Goal: Transaction & Acquisition: Subscribe to service/newsletter

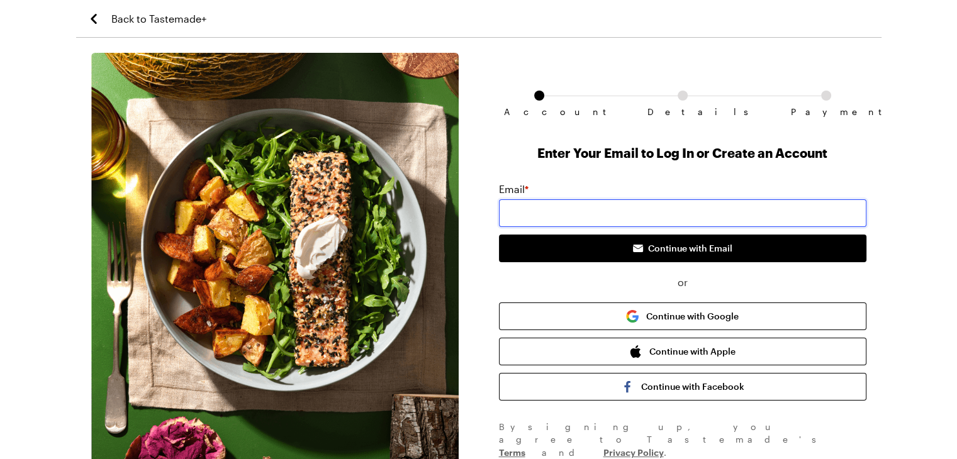
click at [717, 215] on input "email" at bounding box center [682, 213] width 367 height 28
type input "[EMAIL_ADDRESS][DOMAIN_NAME]"
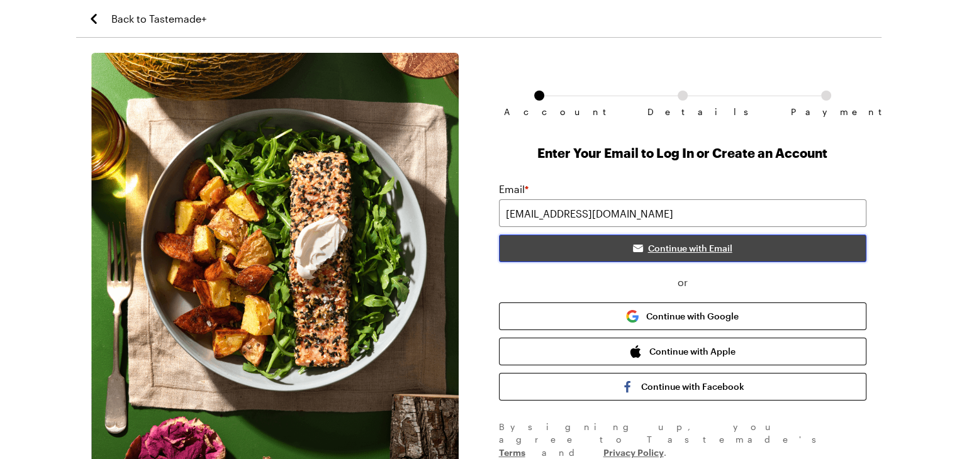
click at [719, 255] on button "Continue with Email" at bounding box center [682, 249] width 367 height 28
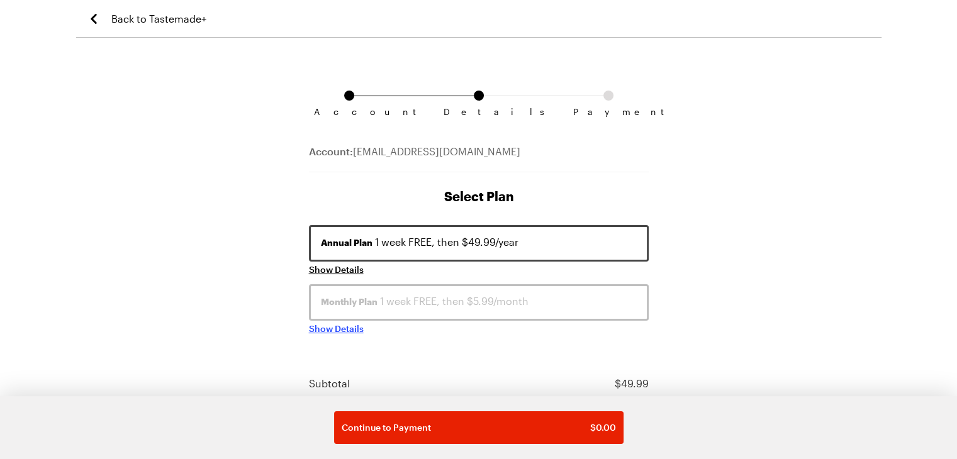
click at [334, 328] on span "Show Details" at bounding box center [336, 329] width 55 height 13
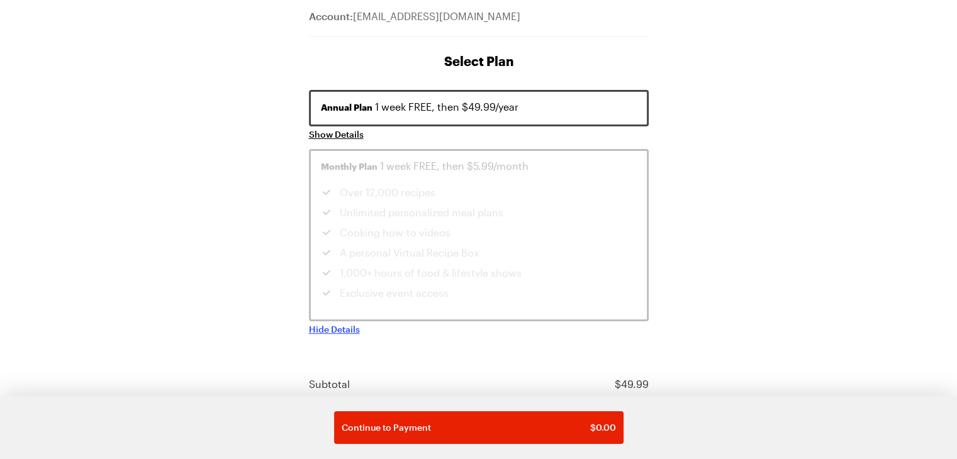
scroll to position [60, 0]
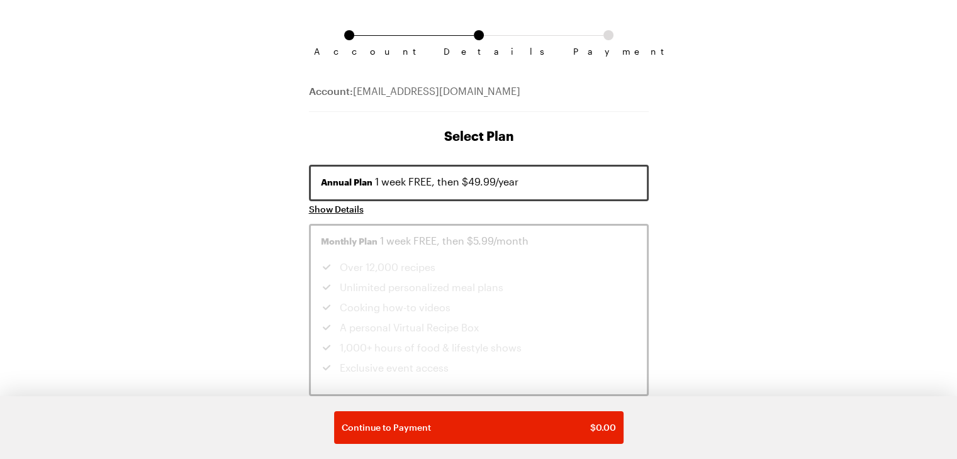
click at [501, 308] on li "Cooking how-to videos" at bounding box center [442, 307] width 242 height 15
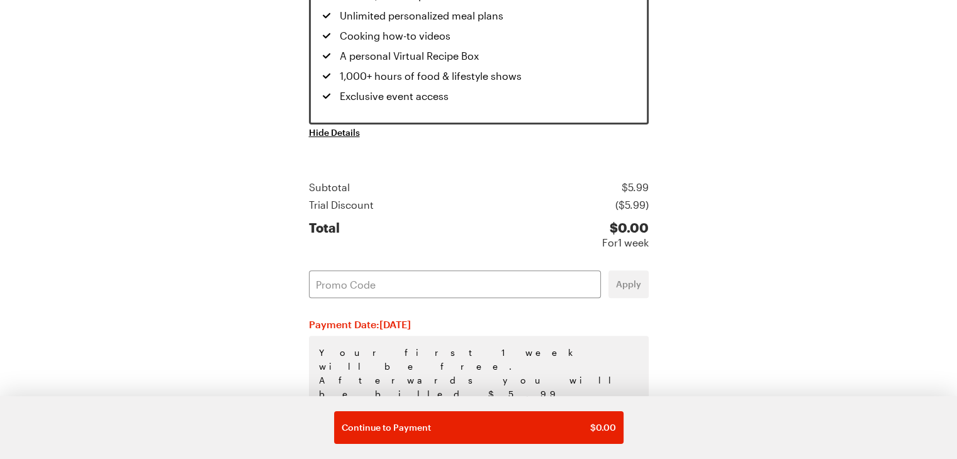
scroll to position [378, 0]
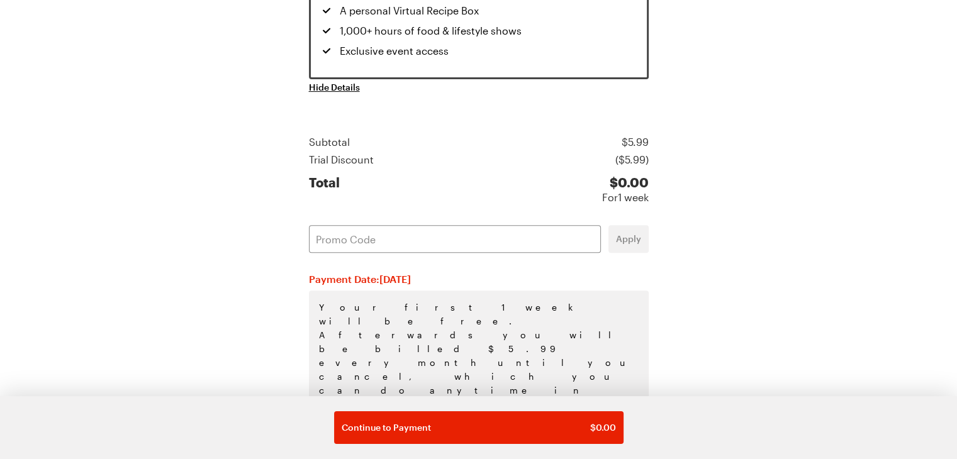
click at [535, 217] on div "Annual Plan 1 week FREE, then $49.99/year Show Details Monthly Plan 1 week FREE…" at bounding box center [479, 177] width 340 height 658
click at [536, 228] on input "text" at bounding box center [455, 239] width 292 height 28
paste input "E0YT2CCT"
type input "E0YT2CCT"
click at [619, 233] on span "Apply" at bounding box center [628, 239] width 25 height 13
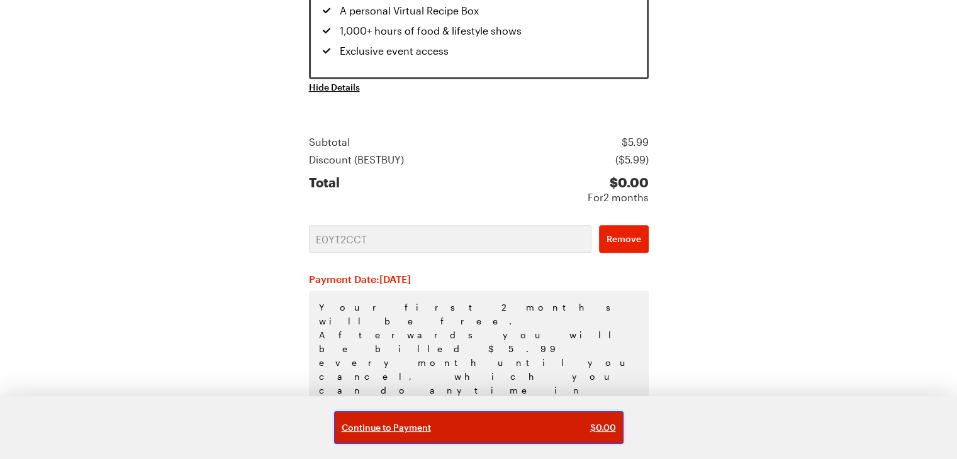
click at [529, 432] on div "Continue to Payment $ 0.00" at bounding box center [479, 428] width 274 height 13
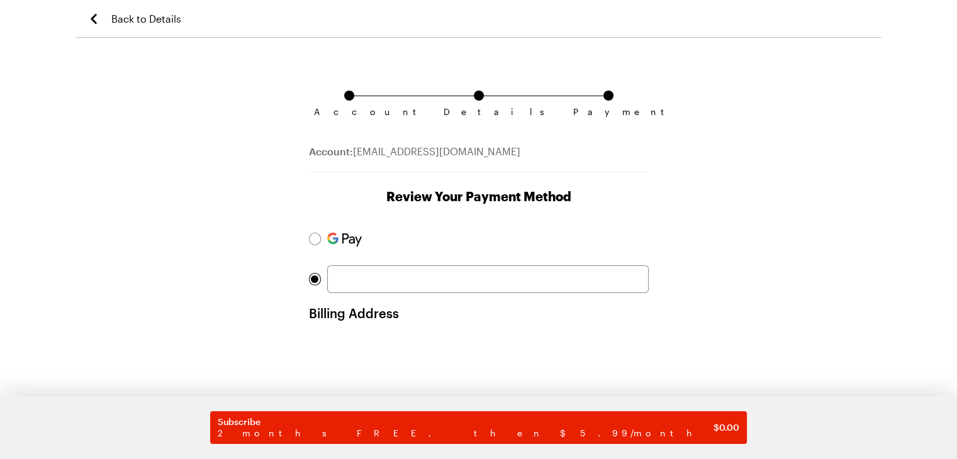
click at [579, 295] on div "Billing Address" at bounding box center [479, 354] width 340 height 259
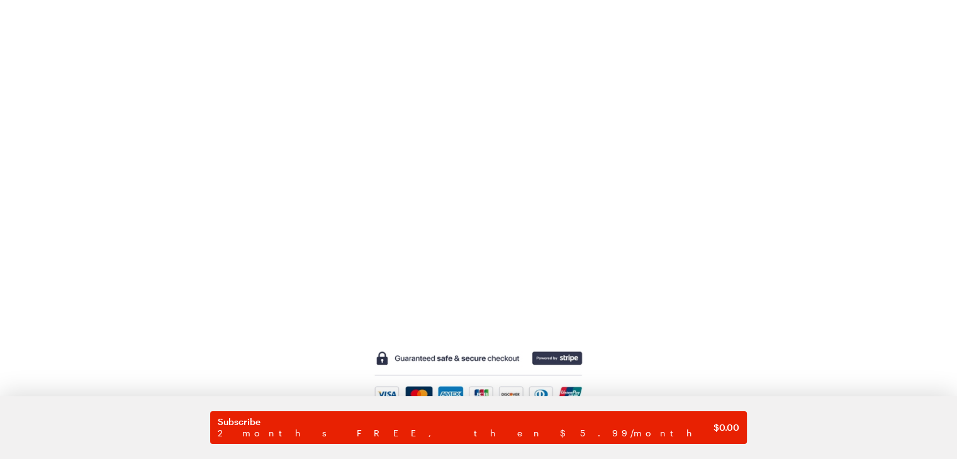
scroll to position [388, 0]
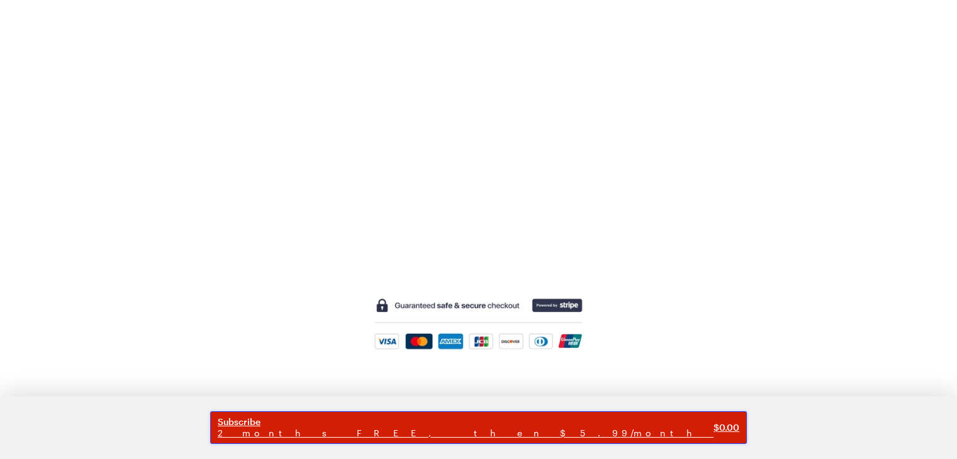
click at [490, 439] on span "2 months FREE, then $5.99/month" at bounding box center [466, 433] width 496 height 11
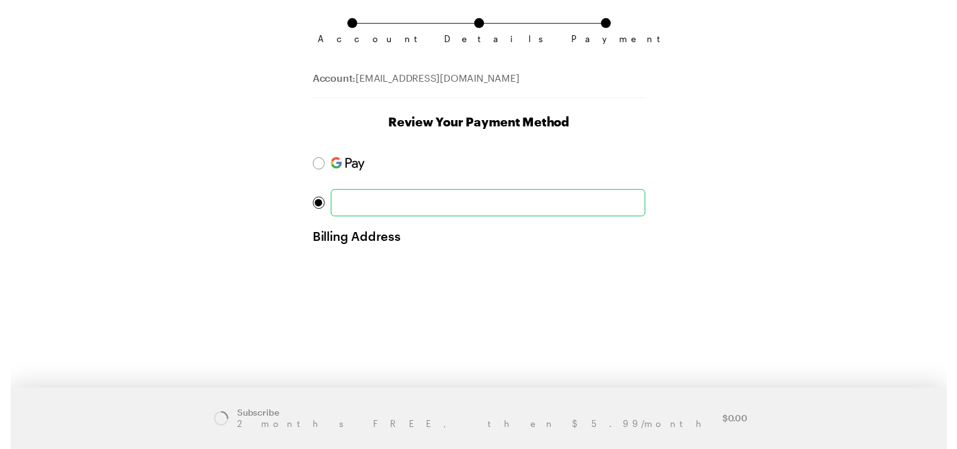
scroll to position [0, 0]
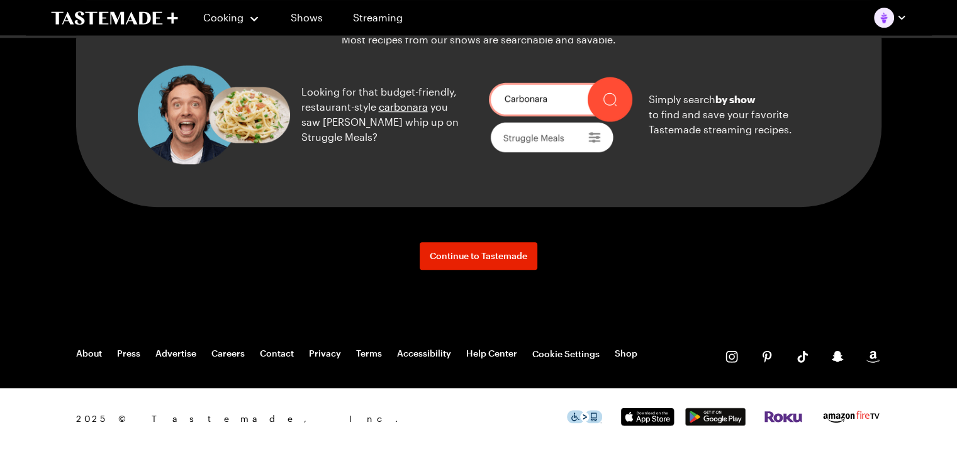
scroll to position [1482, 0]
drag, startPoint x: 159, startPoint y: 19, endPoint x: 124, endPoint y: 18, distance: 35.2
click at [124, 18] on icon "To Tastemade Home Page" at bounding box center [114, 18] width 127 height 14
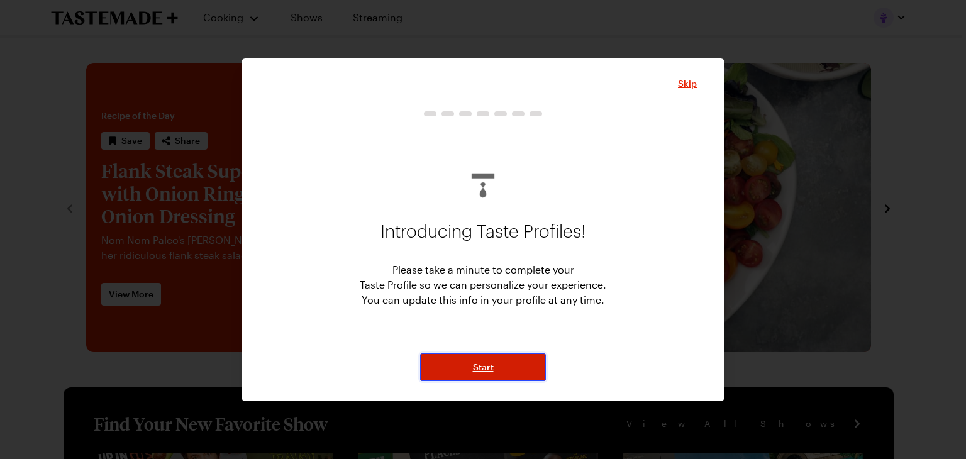
click at [471, 361] on button "Start" at bounding box center [483, 368] width 126 height 28
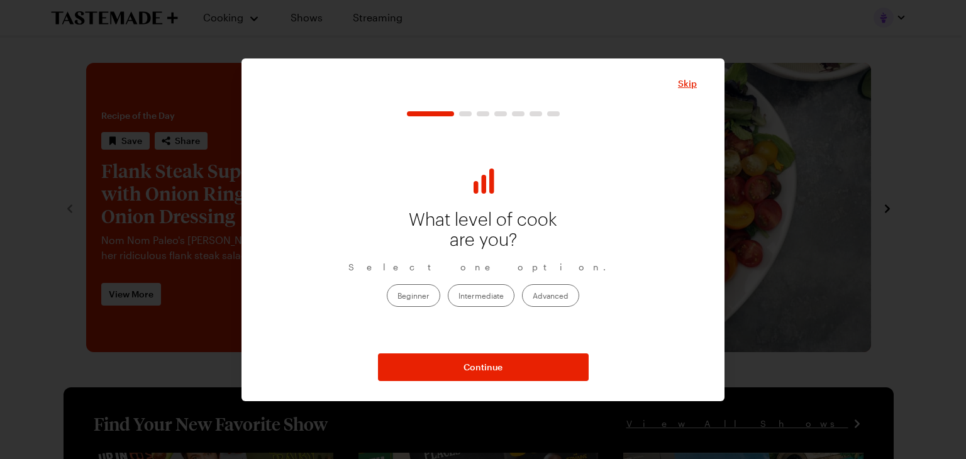
click at [423, 292] on label "Beginner" at bounding box center [413, 295] width 53 height 23
click at [398, 297] on input "Beginner" at bounding box center [398, 297] width 0 height 0
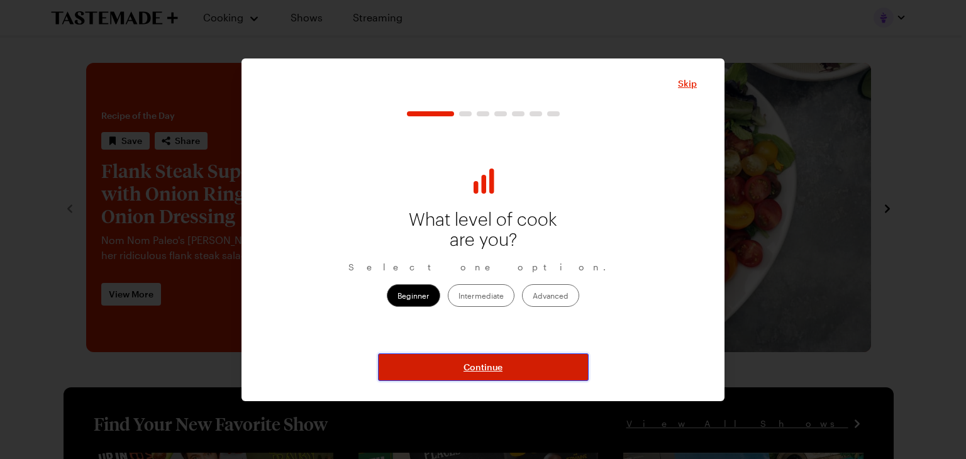
click at [488, 364] on span "Continue" at bounding box center [483, 367] width 39 height 13
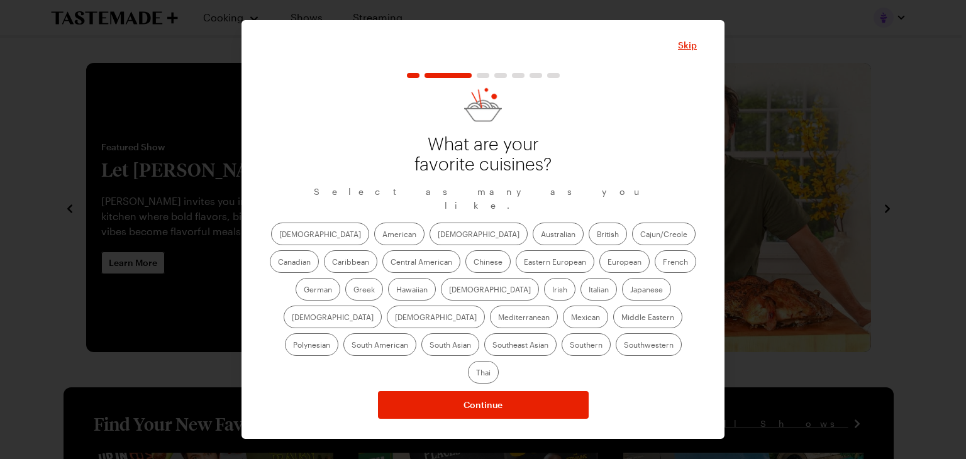
click at [374, 243] on label "American" at bounding box center [399, 234] width 50 height 23
click at [383, 235] on input "American" at bounding box center [383, 235] width 0 height 0
click at [430, 244] on label "[DEMOGRAPHIC_DATA]" at bounding box center [479, 234] width 98 height 23
click at [438, 235] on input "[DEMOGRAPHIC_DATA]" at bounding box center [438, 235] width 0 height 0
click at [632, 240] on label "Cajun/Creole" at bounding box center [664, 234] width 64 height 23
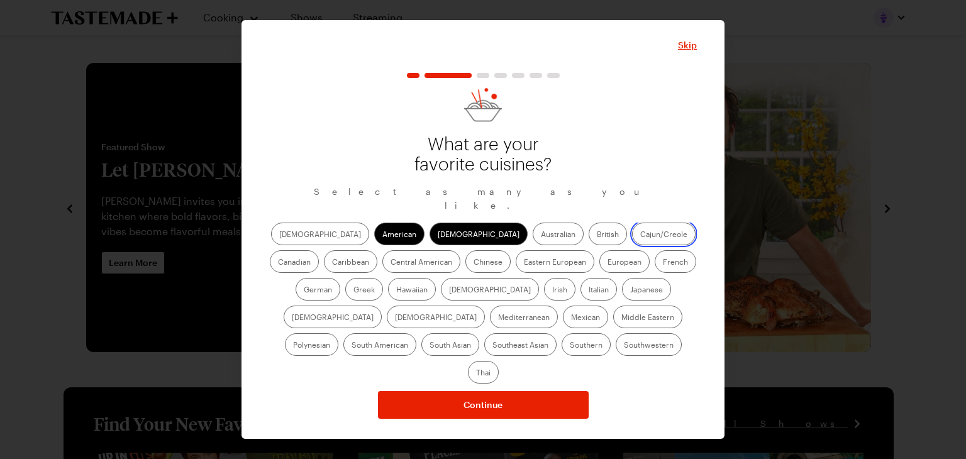
click at [641, 235] on input "Cajun/Creole" at bounding box center [641, 235] width 0 height 0
click at [378, 250] on label "Caribbean" at bounding box center [350, 261] width 53 height 23
click at [332, 263] on input "Caribbean" at bounding box center [332, 263] width 0 height 0
click at [383, 270] on label "Central American" at bounding box center [422, 261] width 78 height 23
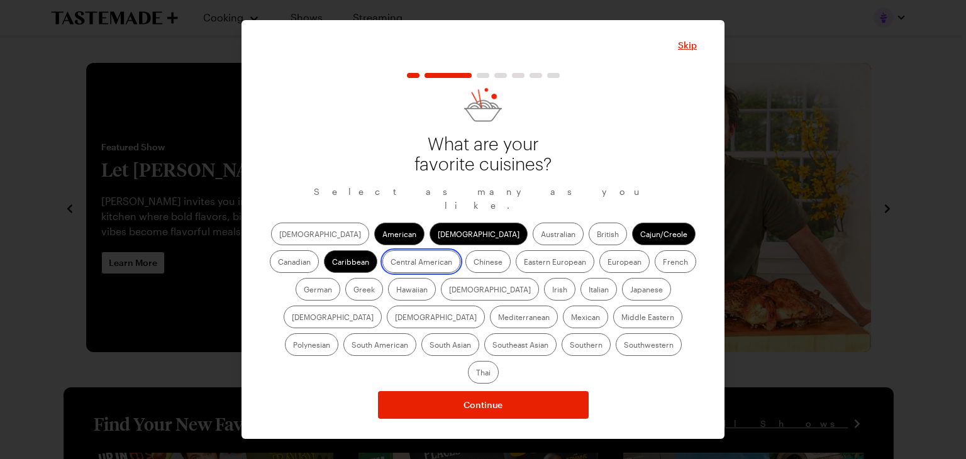
click at [391, 263] on American "Central American" at bounding box center [391, 263] width 0 height 0
click at [466, 273] on label "Chinese" at bounding box center [488, 261] width 45 height 23
click at [474, 263] on input "Chinese" at bounding box center [474, 263] width 0 height 0
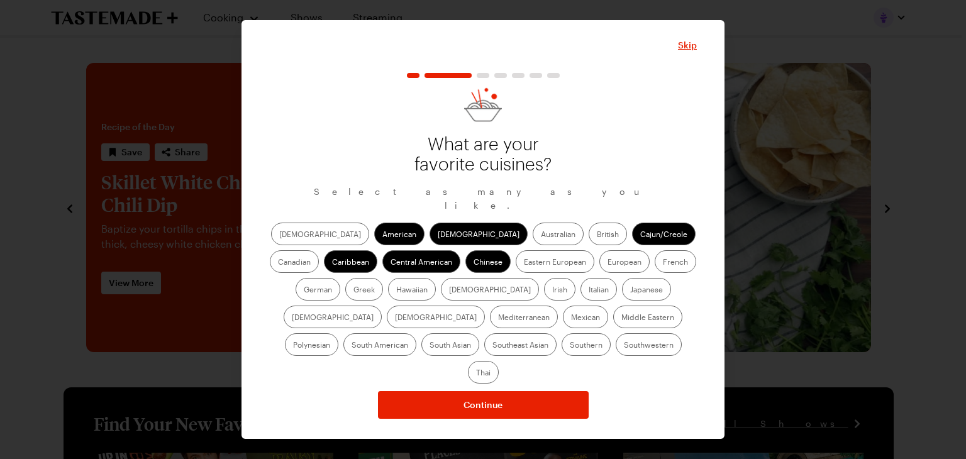
click at [655, 267] on label "French" at bounding box center [676, 261] width 42 height 23
click at [663, 263] on input "French" at bounding box center [663, 263] width 0 height 0
click at [383, 278] on label "Greek" at bounding box center [364, 289] width 38 height 23
click at [354, 291] on input "Greek" at bounding box center [354, 291] width 0 height 0
click at [388, 294] on label "Hawaiian" at bounding box center [412, 289] width 48 height 23
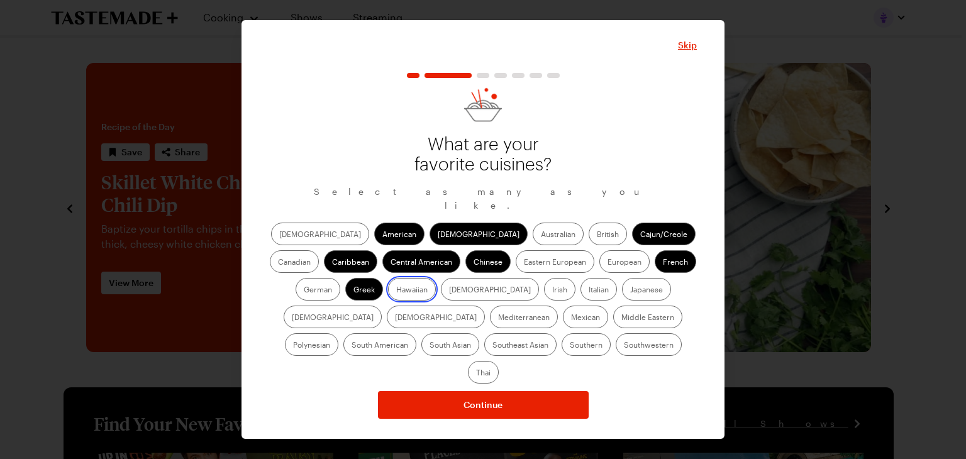
click at [396, 291] on input "Hawaiian" at bounding box center [396, 291] width 0 height 0
click at [581, 294] on label "Italian" at bounding box center [599, 289] width 36 height 23
click at [589, 291] on input "Italian" at bounding box center [589, 291] width 0 height 0
click at [622, 297] on label "Japanese" at bounding box center [646, 289] width 49 height 23
click at [630, 291] on input "Japanese" at bounding box center [630, 291] width 0 height 0
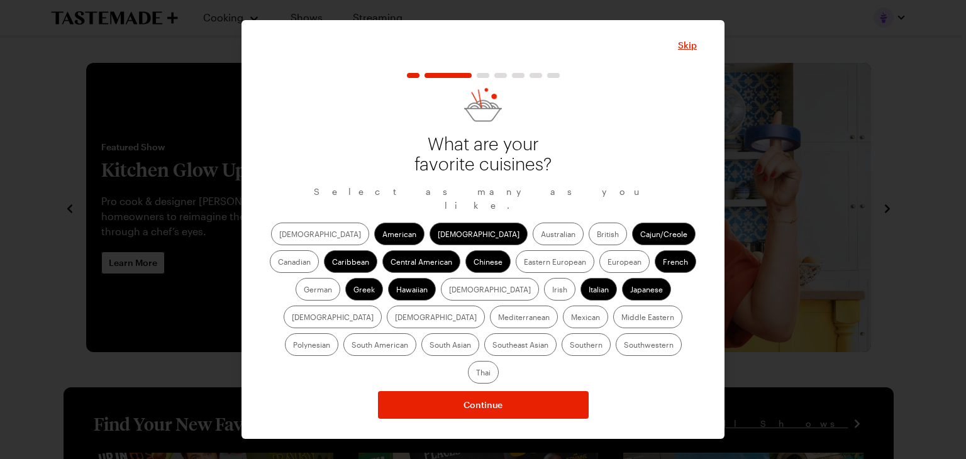
click at [485, 306] on label "[DEMOGRAPHIC_DATA]" at bounding box center [436, 317] width 98 height 23
click at [395, 318] on input "[DEMOGRAPHIC_DATA]" at bounding box center [395, 318] width 0 height 0
click at [558, 306] on label "Mediterranean" at bounding box center [524, 317] width 68 height 23
click at [498, 318] on input "Mediterranean" at bounding box center [498, 318] width 0 height 0
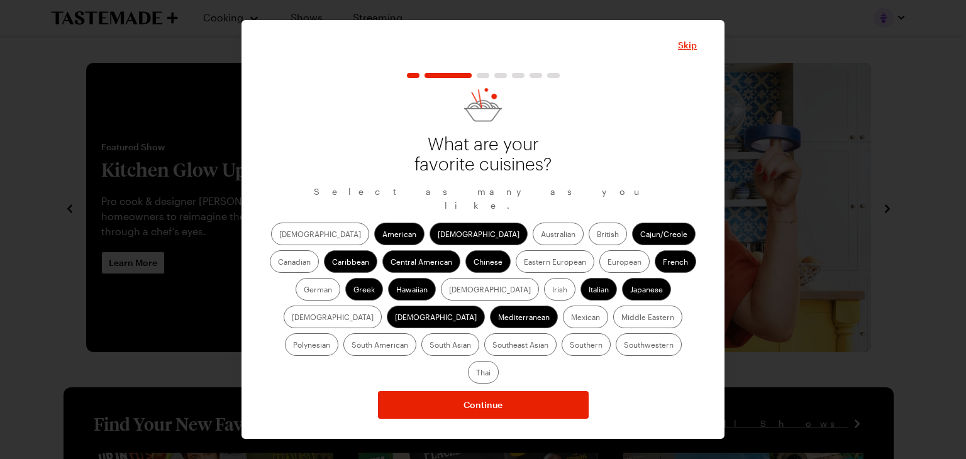
click at [563, 324] on label "Mexican" at bounding box center [585, 317] width 45 height 23
click at [571, 318] on input "Mexican" at bounding box center [571, 318] width 0 height 0
click at [339, 333] on label "Polynesian" at bounding box center [311, 344] width 53 height 23
click at [293, 346] on input "Polynesian" at bounding box center [293, 346] width 0 height 0
click at [417, 333] on label "South American" at bounding box center [380, 344] width 73 height 23
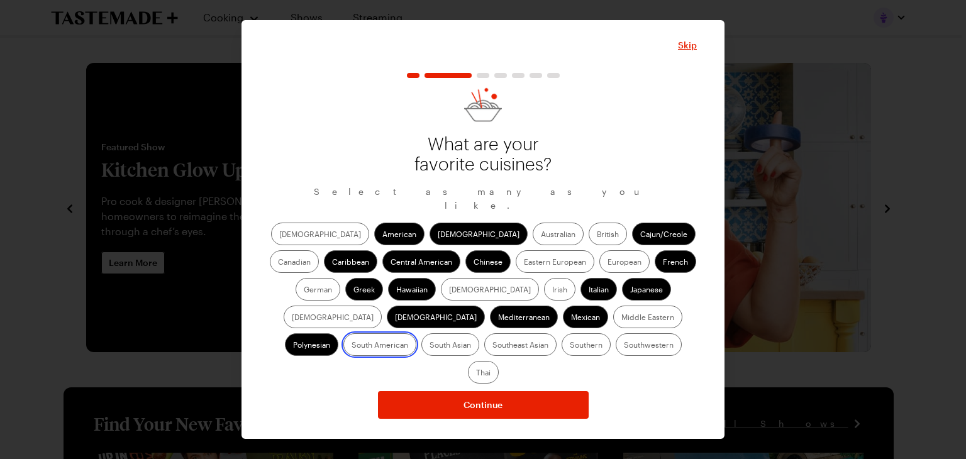
click at [352, 346] on American "South American" at bounding box center [352, 346] width 0 height 0
click at [479, 333] on label "South Asian" at bounding box center [451, 344] width 58 height 23
click at [430, 346] on Asian "South Asian" at bounding box center [430, 346] width 0 height 0
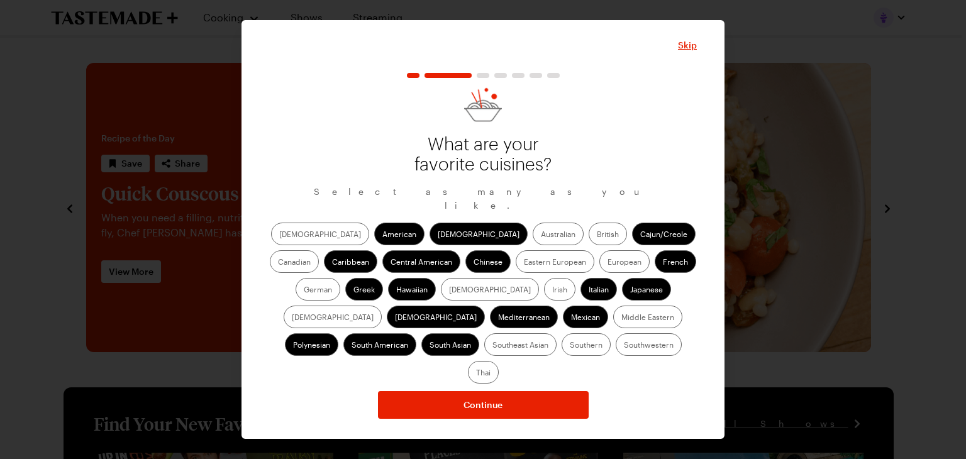
click at [618, 335] on div "[DEMOGRAPHIC_DATA] Asian Australian British Cajun/Creole Canadian Caribbean Cen…" at bounding box center [483, 303] width 428 height 161
click at [557, 333] on label "Southeast Asian" at bounding box center [520, 344] width 72 height 23
click at [493, 346] on Asian "Southeast Asian" at bounding box center [493, 346] width 0 height 0
click at [562, 350] on label "Southern" at bounding box center [586, 344] width 49 height 23
click at [570, 346] on input "Southern" at bounding box center [570, 346] width 0 height 0
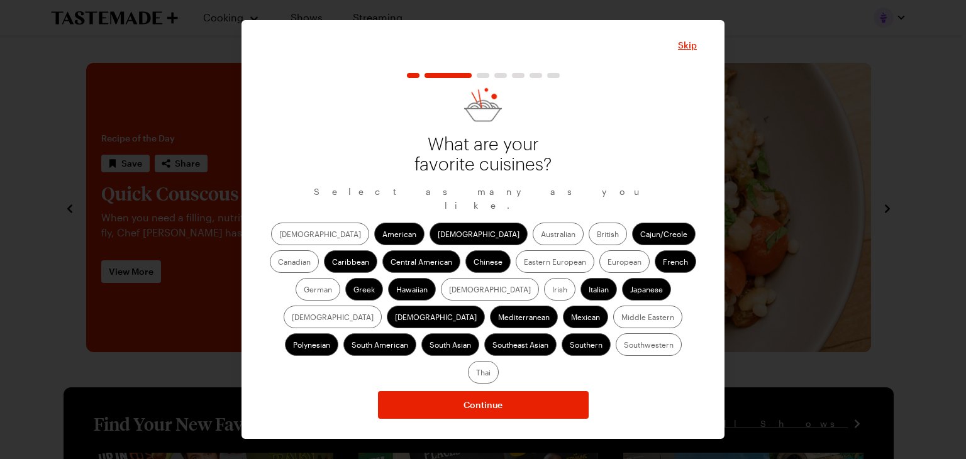
click at [616, 355] on label "Southwestern" at bounding box center [649, 344] width 66 height 23
click at [624, 346] on input "Southwestern" at bounding box center [624, 346] width 0 height 0
click at [499, 361] on label "Thai" at bounding box center [483, 372] width 31 height 23
click at [476, 374] on input "Thai" at bounding box center [476, 374] width 0 height 0
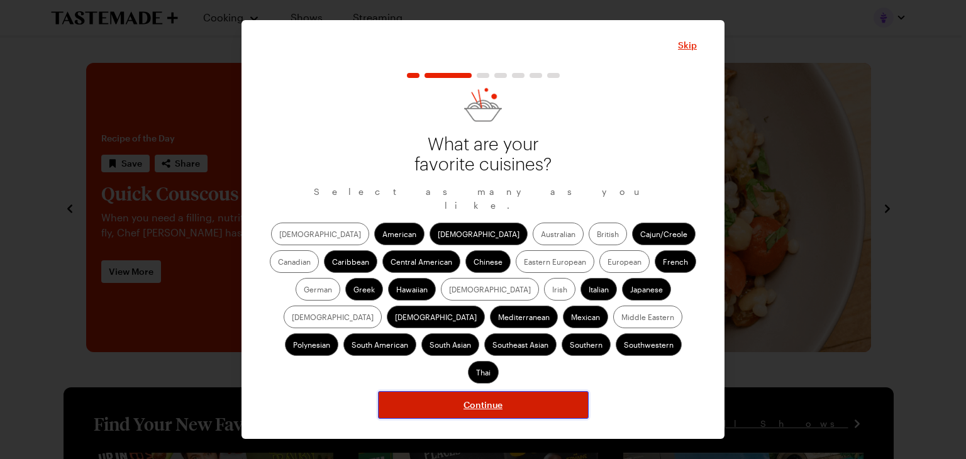
click at [536, 391] on button "Continue" at bounding box center [483, 405] width 211 height 28
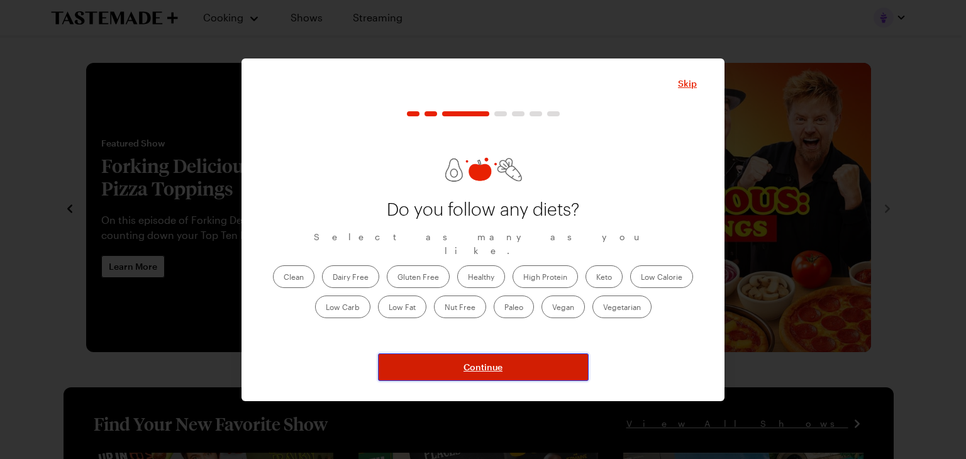
click at [477, 369] on span "Continue" at bounding box center [483, 367] width 39 height 13
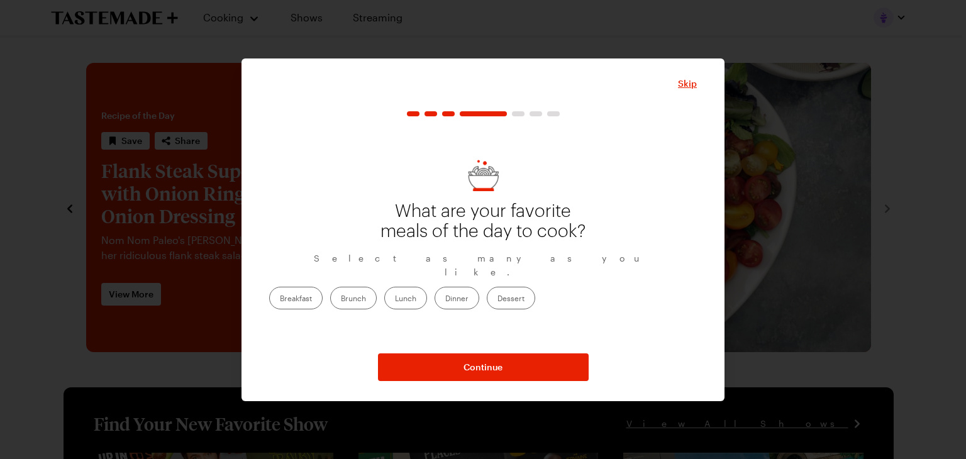
click at [535, 294] on label "Dessert" at bounding box center [511, 298] width 48 height 23
click at [498, 299] on input "Dessert" at bounding box center [498, 299] width 0 height 0
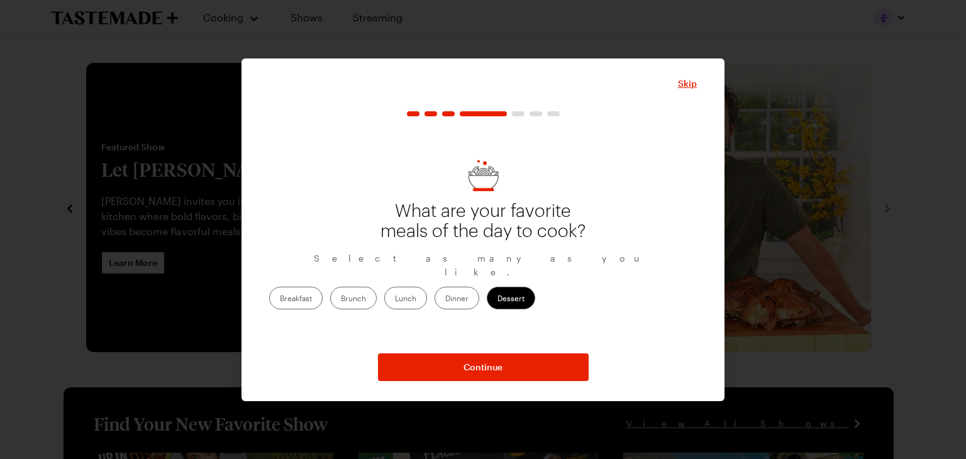
click at [377, 287] on label "Brunch" at bounding box center [353, 298] width 47 height 23
click at [341, 299] on input "Brunch" at bounding box center [341, 299] width 0 height 0
click at [479, 287] on label "Dinner" at bounding box center [457, 298] width 45 height 23
click at [445, 299] on input "Dinner" at bounding box center [445, 299] width 0 height 0
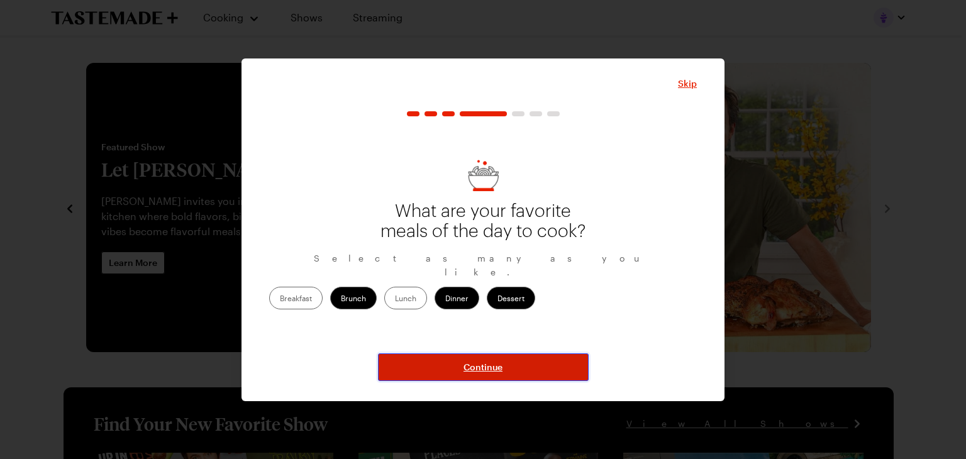
click at [540, 362] on button "Continue" at bounding box center [483, 368] width 211 height 28
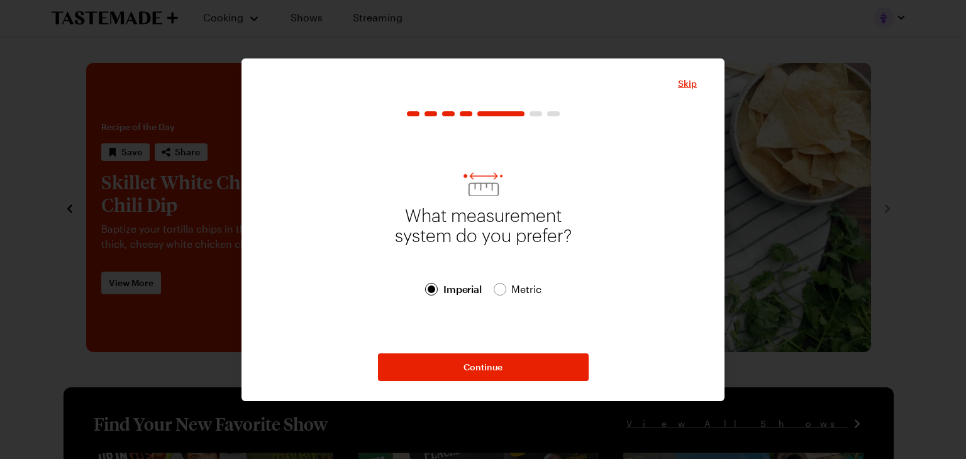
click at [529, 293] on span "Metric" at bounding box center [527, 289] width 31 height 15
click at [440, 290] on span "Imperial Imperial" at bounding box center [453, 289] width 56 height 15
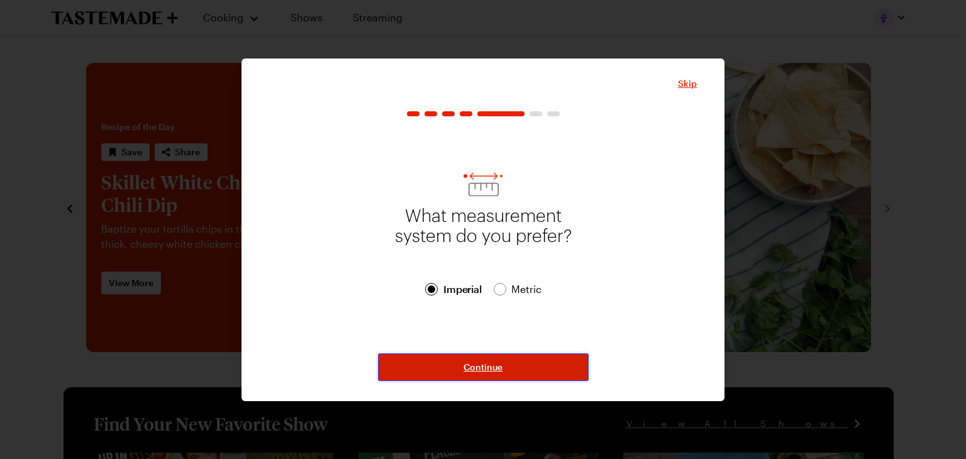
click at [505, 369] on button "Continue" at bounding box center [483, 368] width 211 height 28
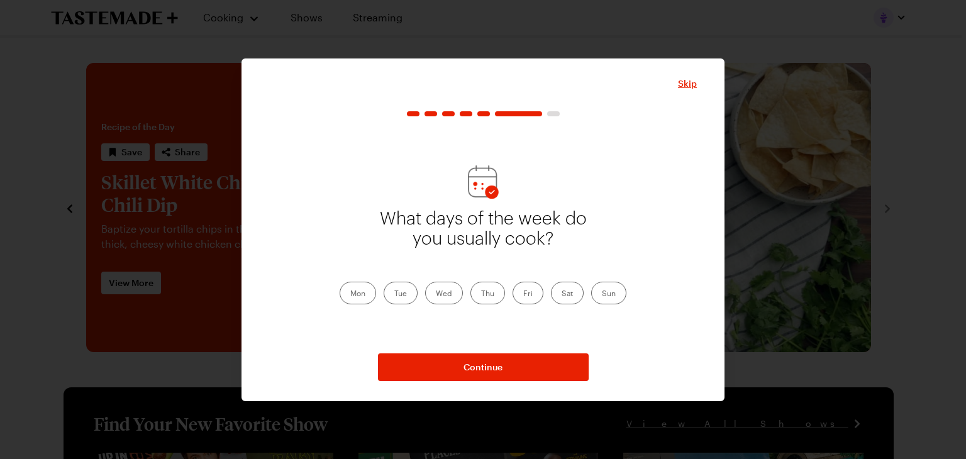
click at [360, 289] on label "Mon" at bounding box center [358, 293] width 36 height 23
click at [350, 294] on input "Mon" at bounding box center [350, 294] width 0 height 0
click at [388, 298] on label "Tue" at bounding box center [401, 293] width 34 height 23
click at [395, 294] on input "Tue" at bounding box center [395, 294] width 0 height 0
click at [430, 300] on label "Wed" at bounding box center [444, 293] width 38 height 23
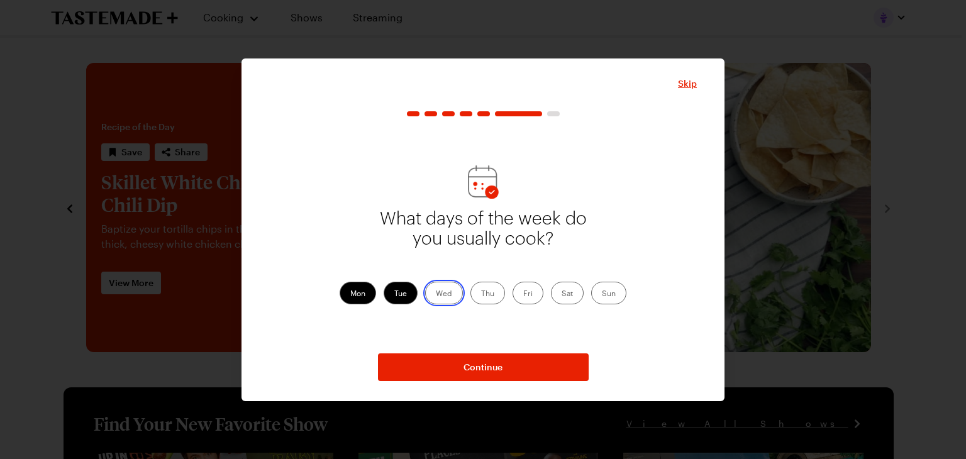
click at [436, 294] on input "Wed" at bounding box center [436, 294] width 0 height 0
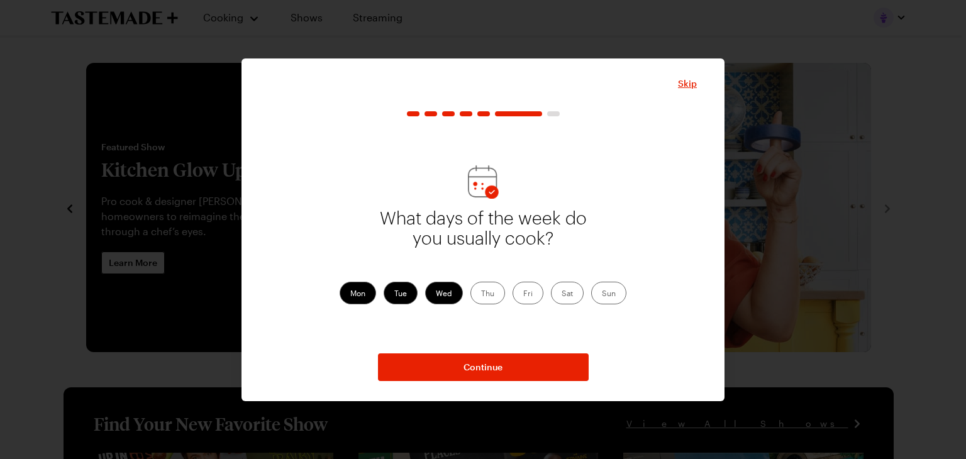
click at [491, 300] on label "Thu" at bounding box center [488, 293] width 35 height 23
click at [481, 294] on input "Thu" at bounding box center [481, 294] width 0 height 0
click at [458, 297] on label "Wed" at bounding box center [444, 293] width 38 height 23
click at [436, 294] on input "Wed" at bounding box center [436, 294] width 0 height 0
click at [525, 294] on label "Fri" at bounding box center [528, 293] width 31 height 23
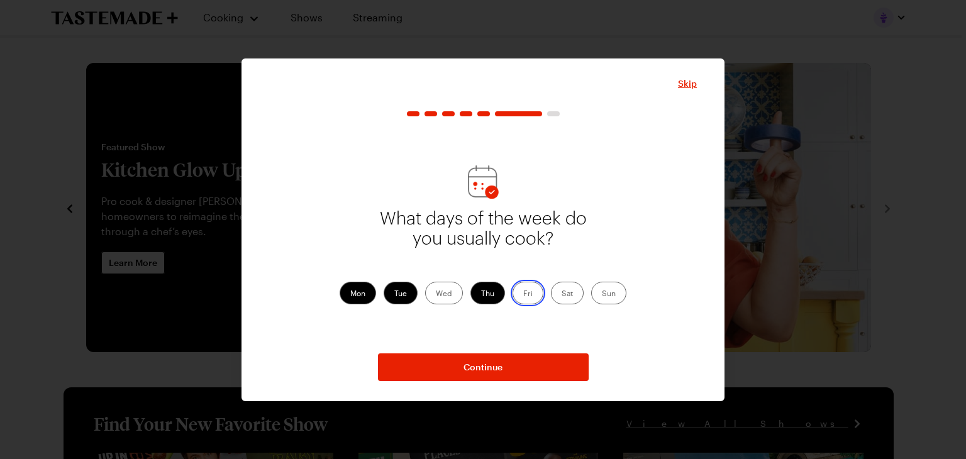
click at [523, 294] on input "Fri" at bounding box center [523, 294] width 0 height 0
click at [566, 301] on label "Sat" at bounding box center [567, 293] width 33 height 23
click at [562, 294] on input "Sat" at bounding box center [562, 294] width 0 height 0
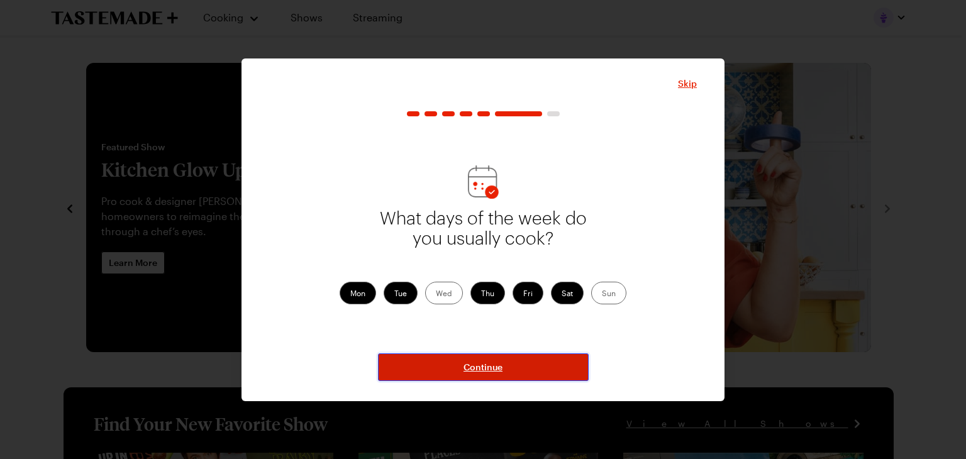
click at [546, 364] on button "Continue" at bounding box center [483, 368] width 211 height 28
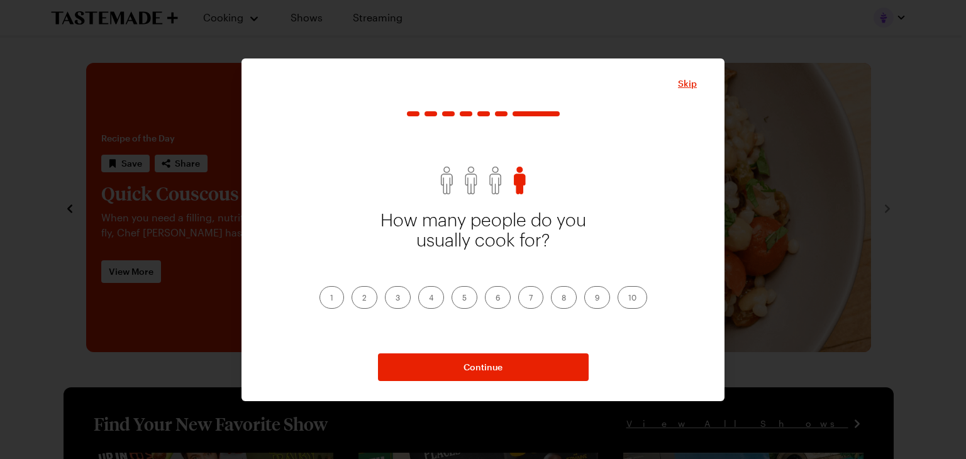
click at [461, 299] on label "5" at bounding box center [465, 297] width 26 height 23
click at [462, 299] on input "5" at bounding box center [462, 299] width 0 height 0
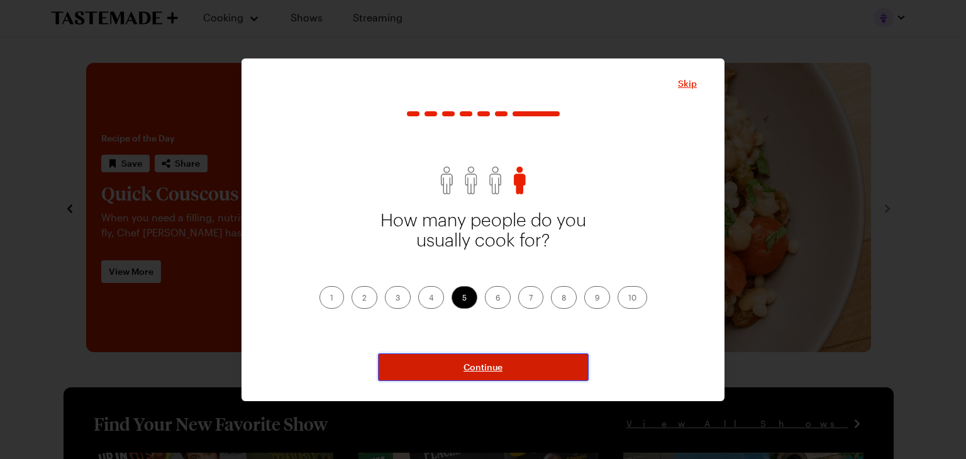
click at [496, 365] on span "Continue" at bounding box center [483, 367] width 39 height 13
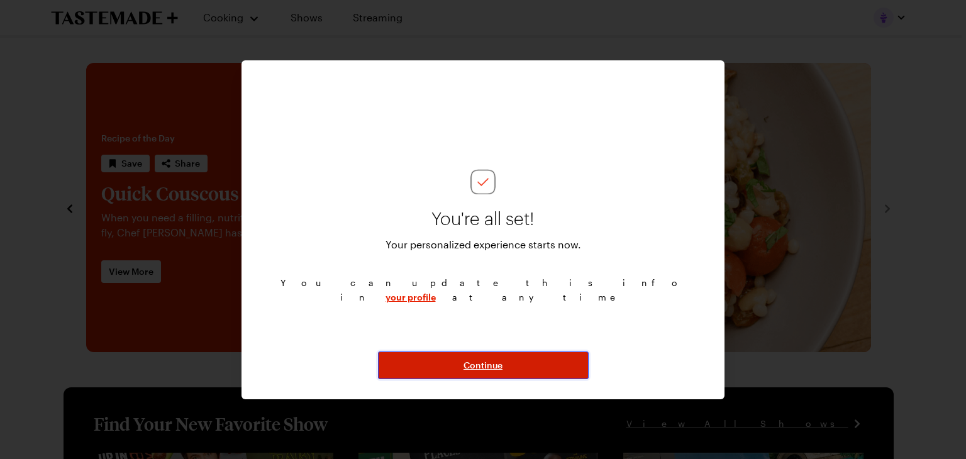
click at [502, 367] on span "Continue" at bounding box center [483, 365] width 39 height 13
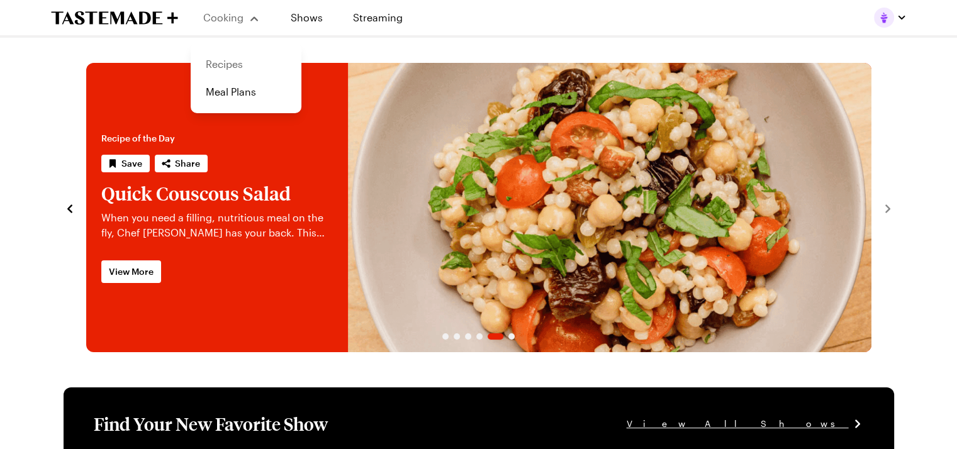
click at [226, 63] on link "Recipes" at bounding box center [246, 64] width 96 height 28
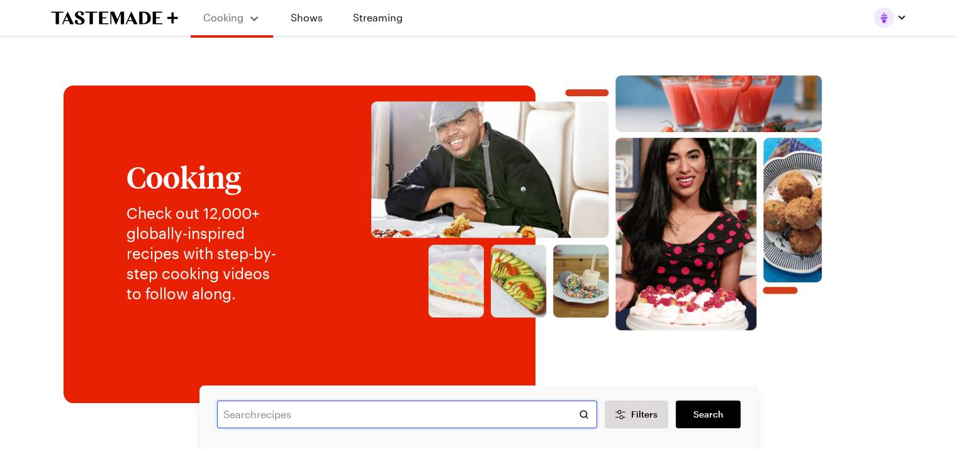
click at [329, 419] on input "text" at bounding box center [407, 415] width 380 height 28
type input "strawberry lemonade"
click at [697, 417] on span "Search" at bounding box center [708, 414] width 30 height 13
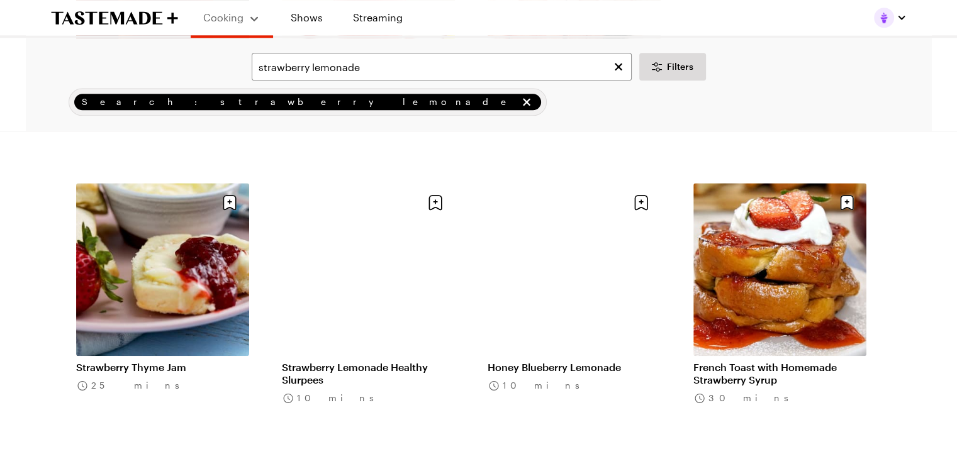
scroll to position [1424, 0]
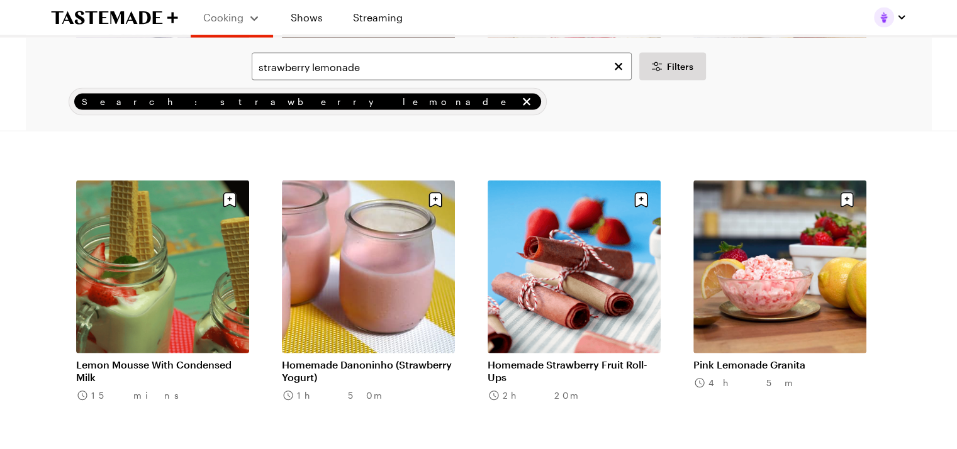
scroll to position [2814, 0]
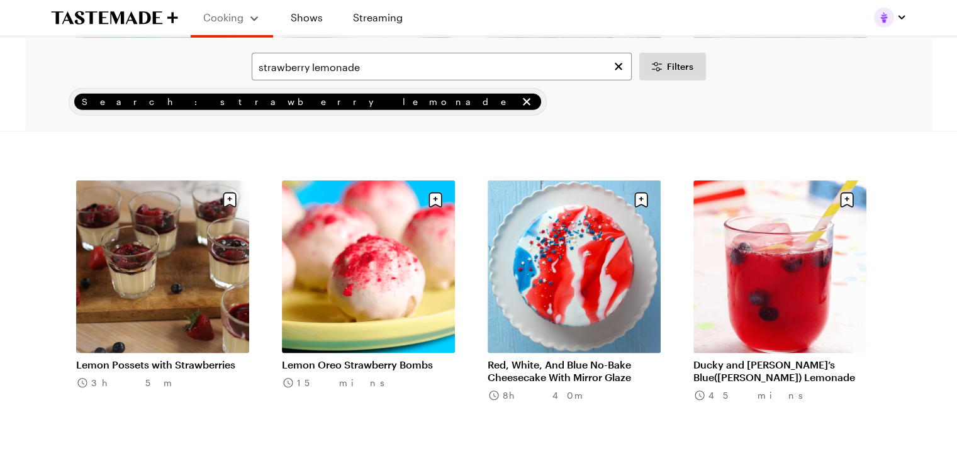
scroll to position [3378, 0]
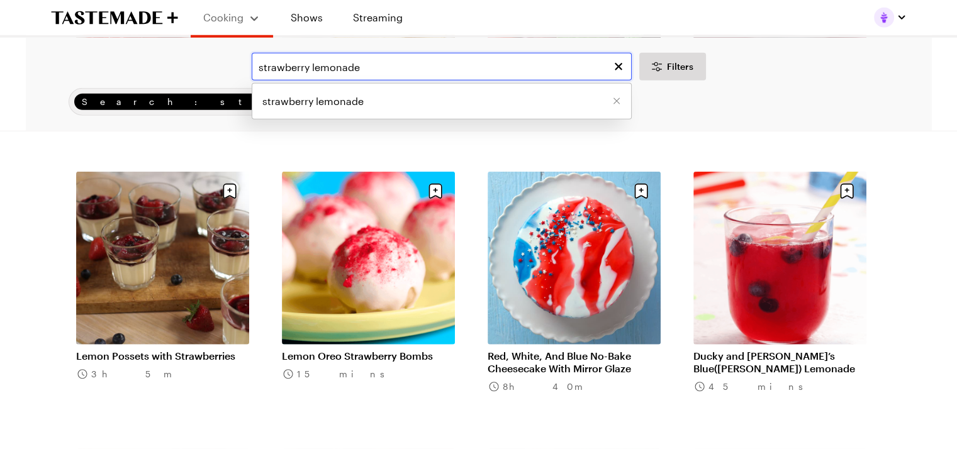
drag, startPoint x: 379, startPoint y: 69, endPoint x: 218, endPoint y: 77, distance: 161.9
click at [218, 77] on div "strawberry lemonade strawberry lemonade Filters" at bounding box center [478, 67] width 871 height 28
type input "juicer"
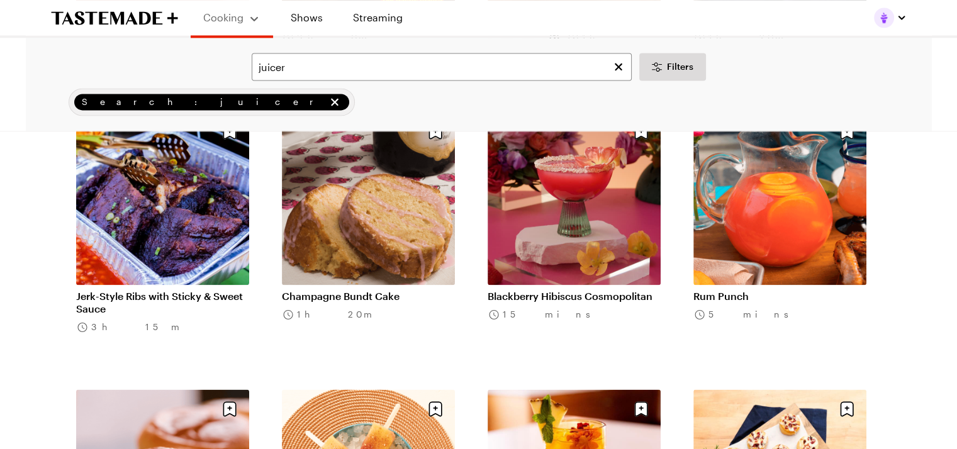
scroll to position [1776, 0]
